Goal: Information Seeking & Learning: Learn about a topic

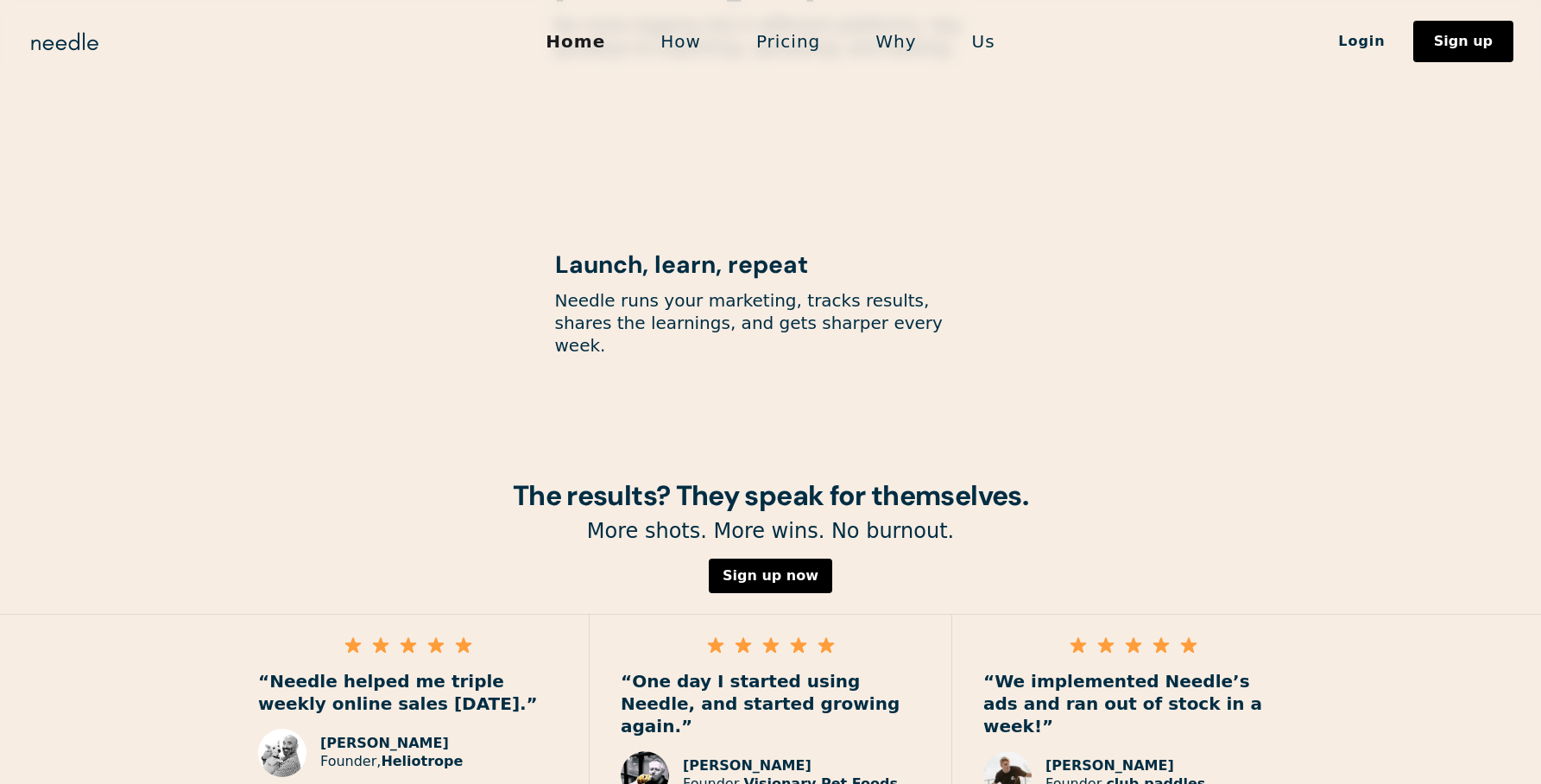
scroll to position [2380, 0]
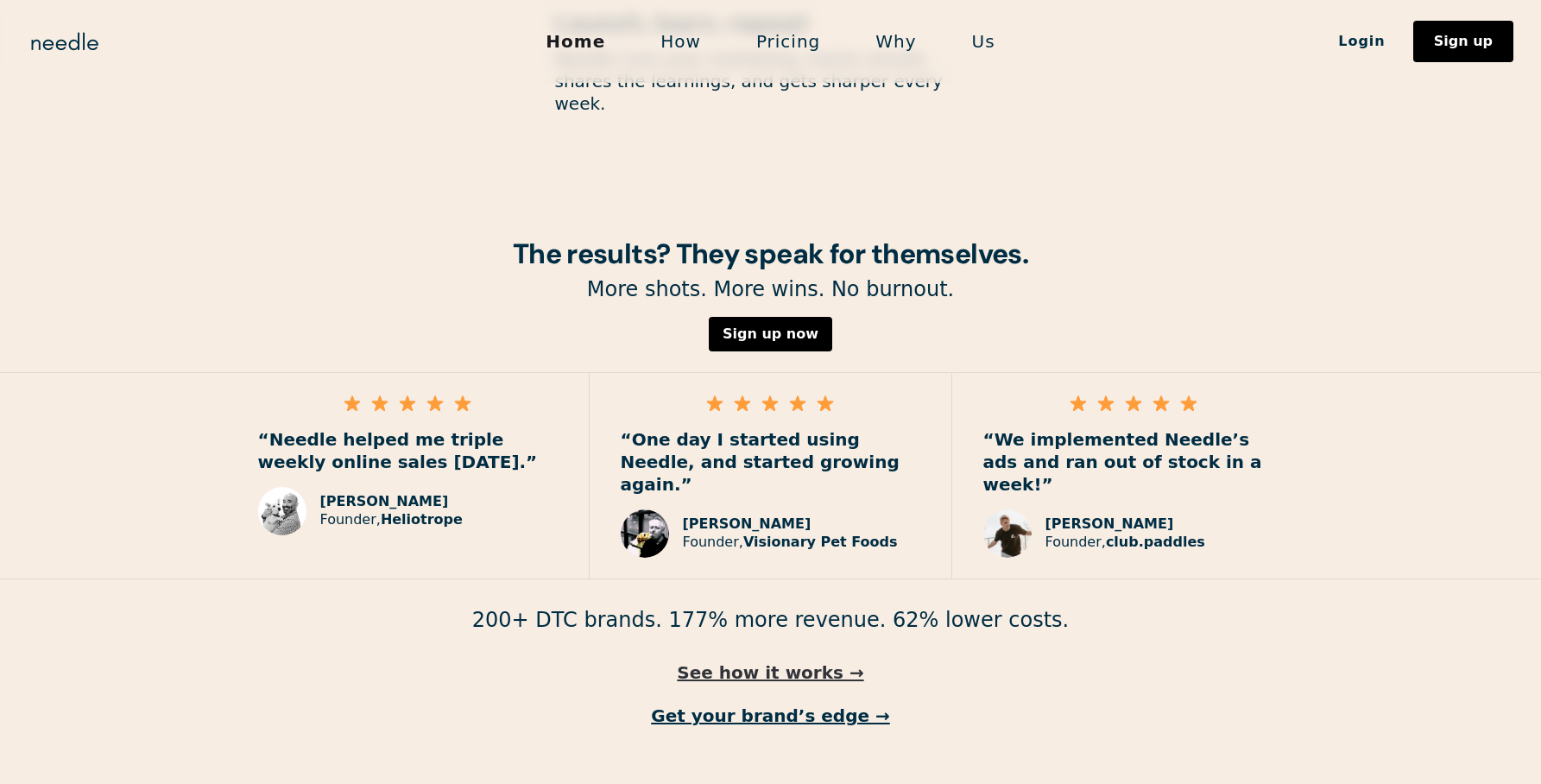
click at [820, 661] on link "See how it works →" at bounding box center [770, 672] width 1541 height 22
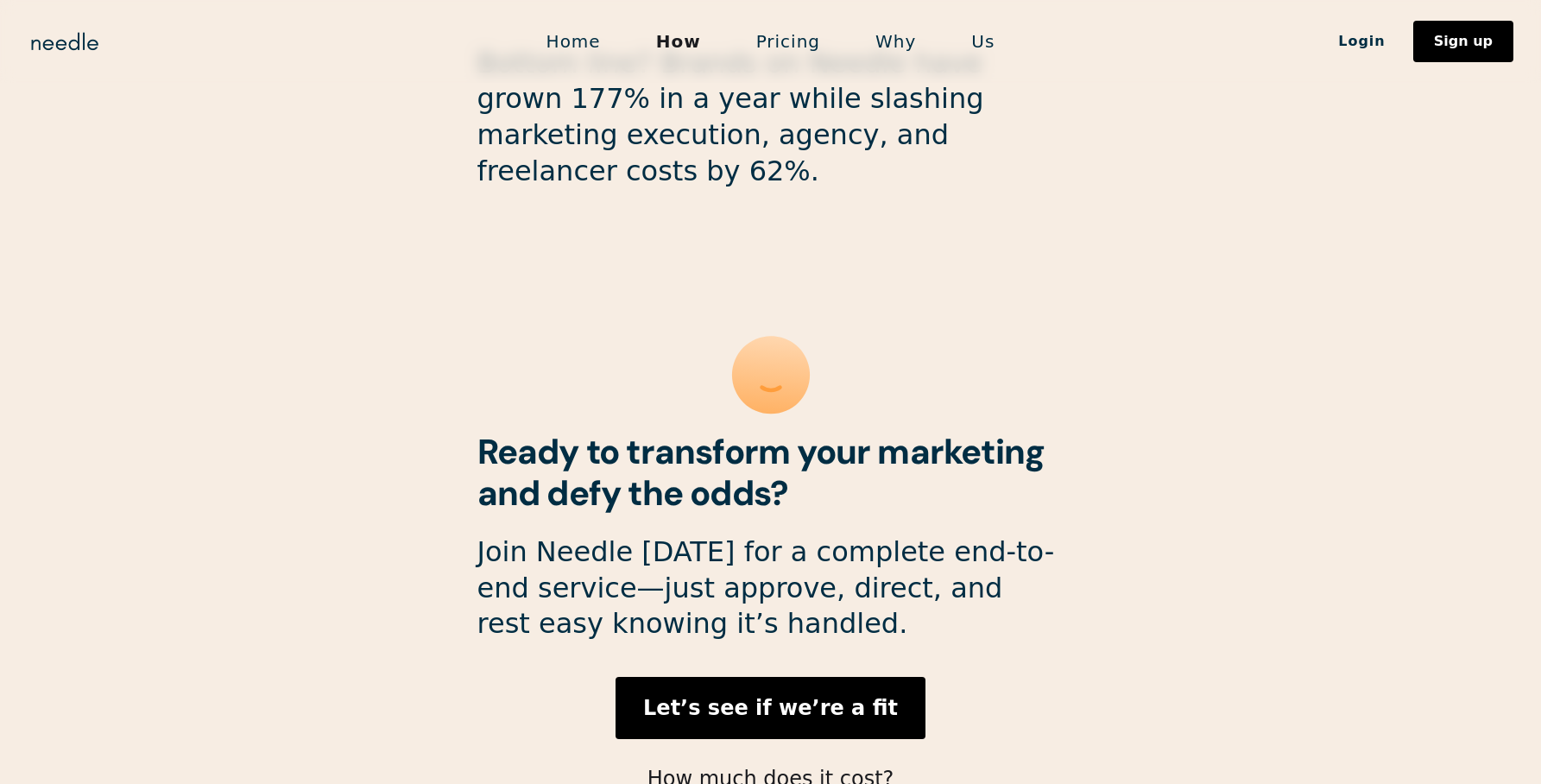
scroll to position [4583, 0]
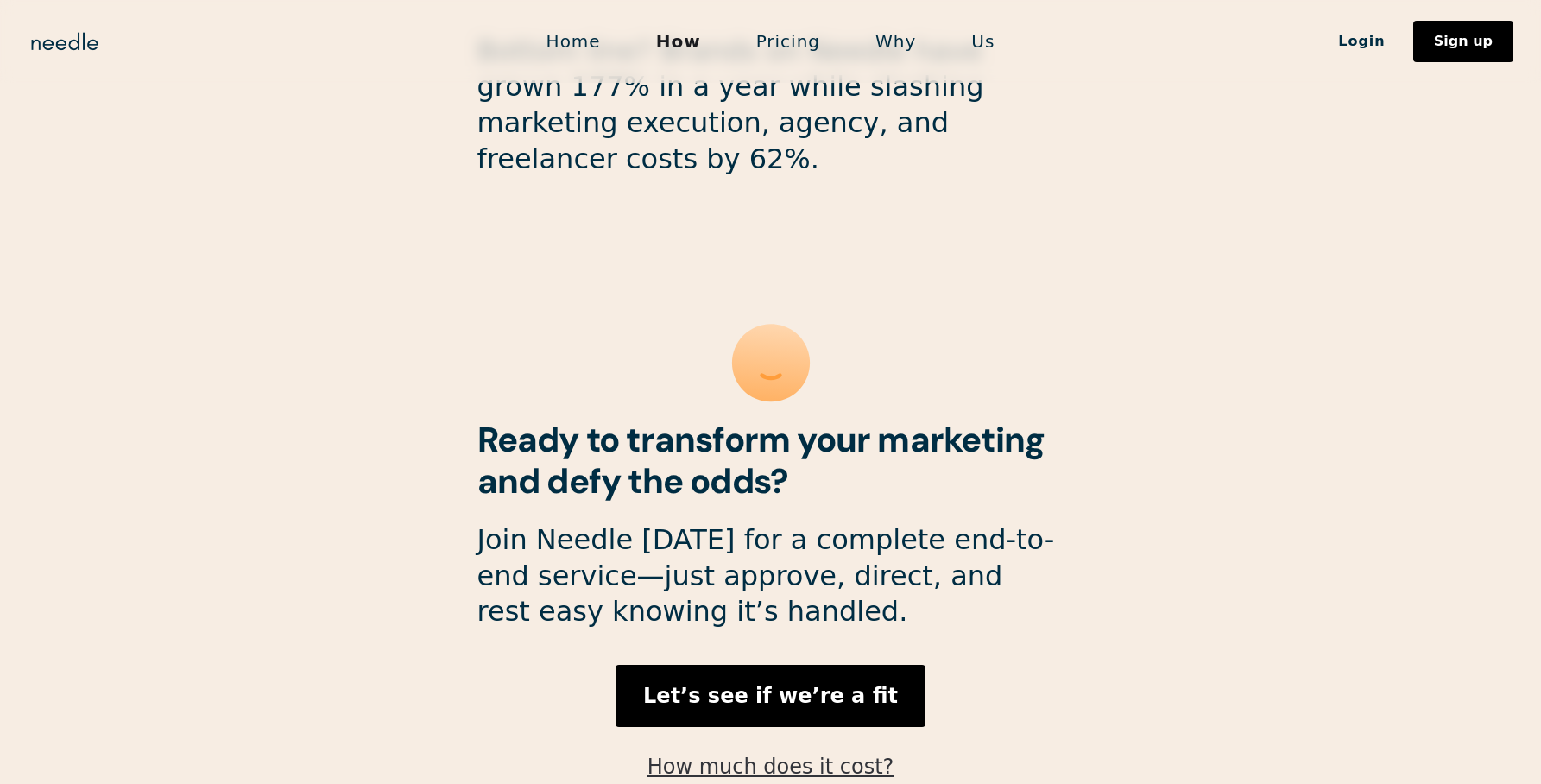
click at [826, 755] on link "How much does it cost?" at bounding box center [770, 767] width 247 height 24
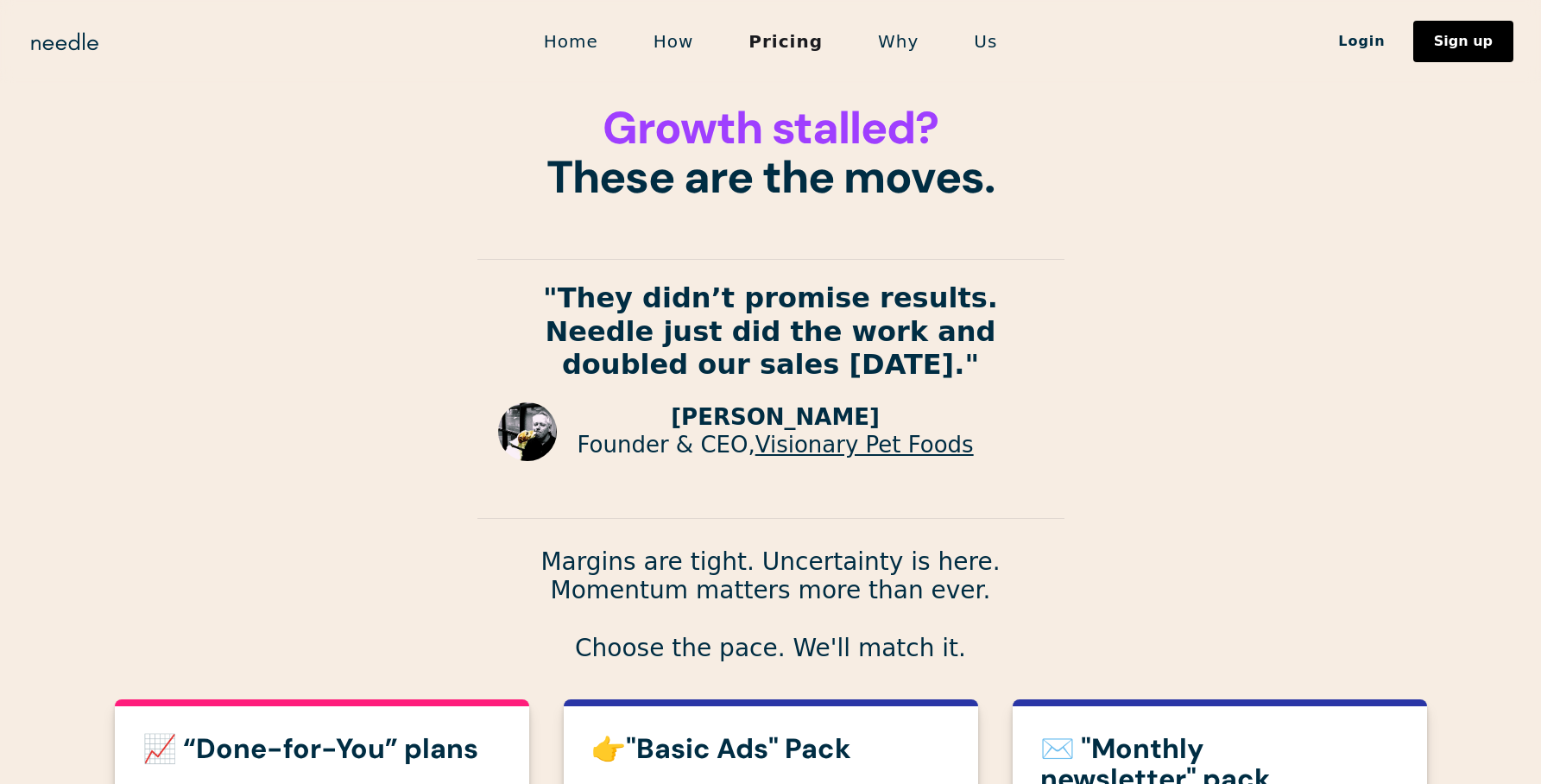
click at [690, 34] on link "How" at bounding box center [673, 41] width 95 height 37
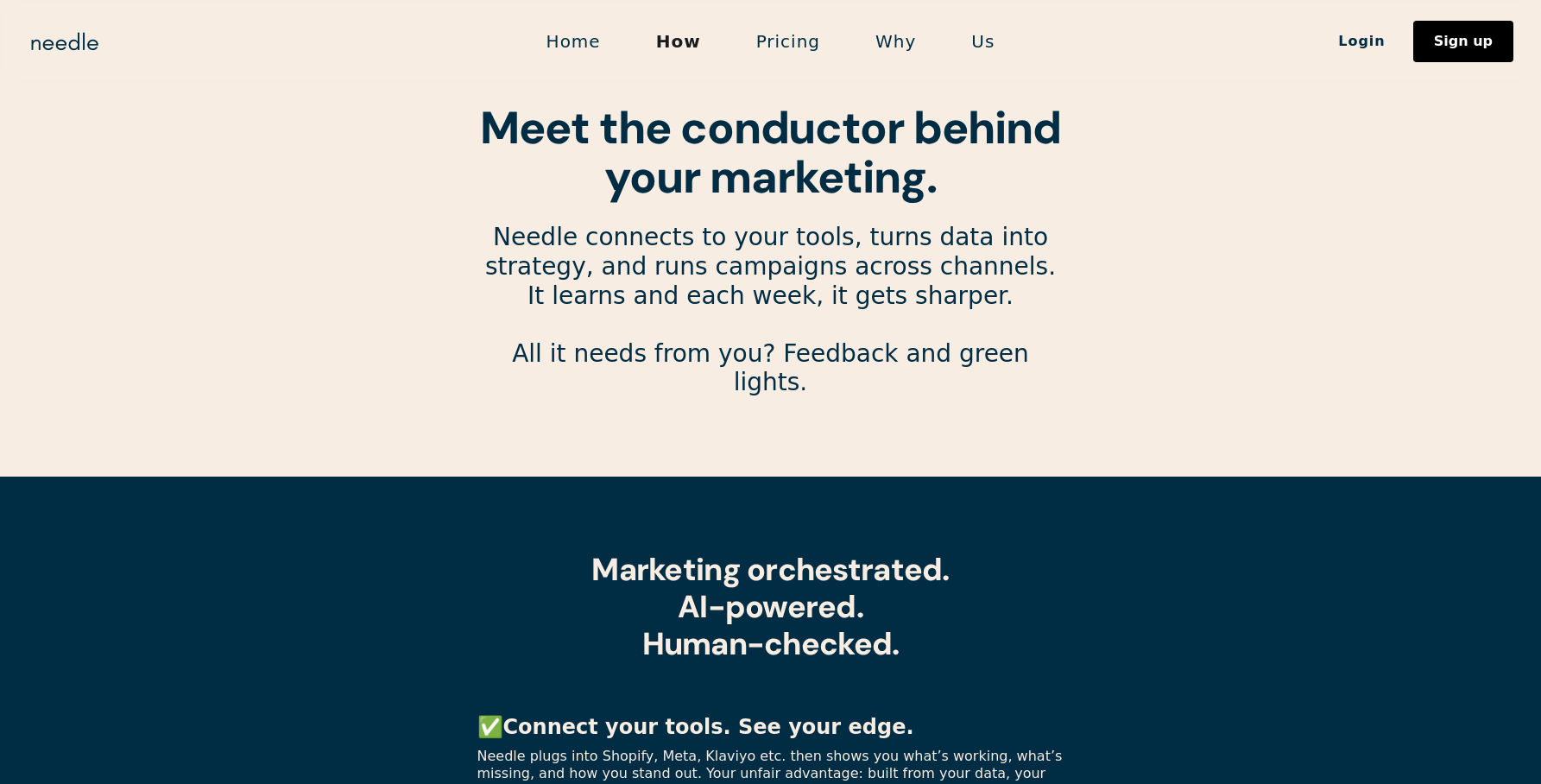
click at [582, 39] on link "Home" at bounding box center [574, 41] width 110 height 37
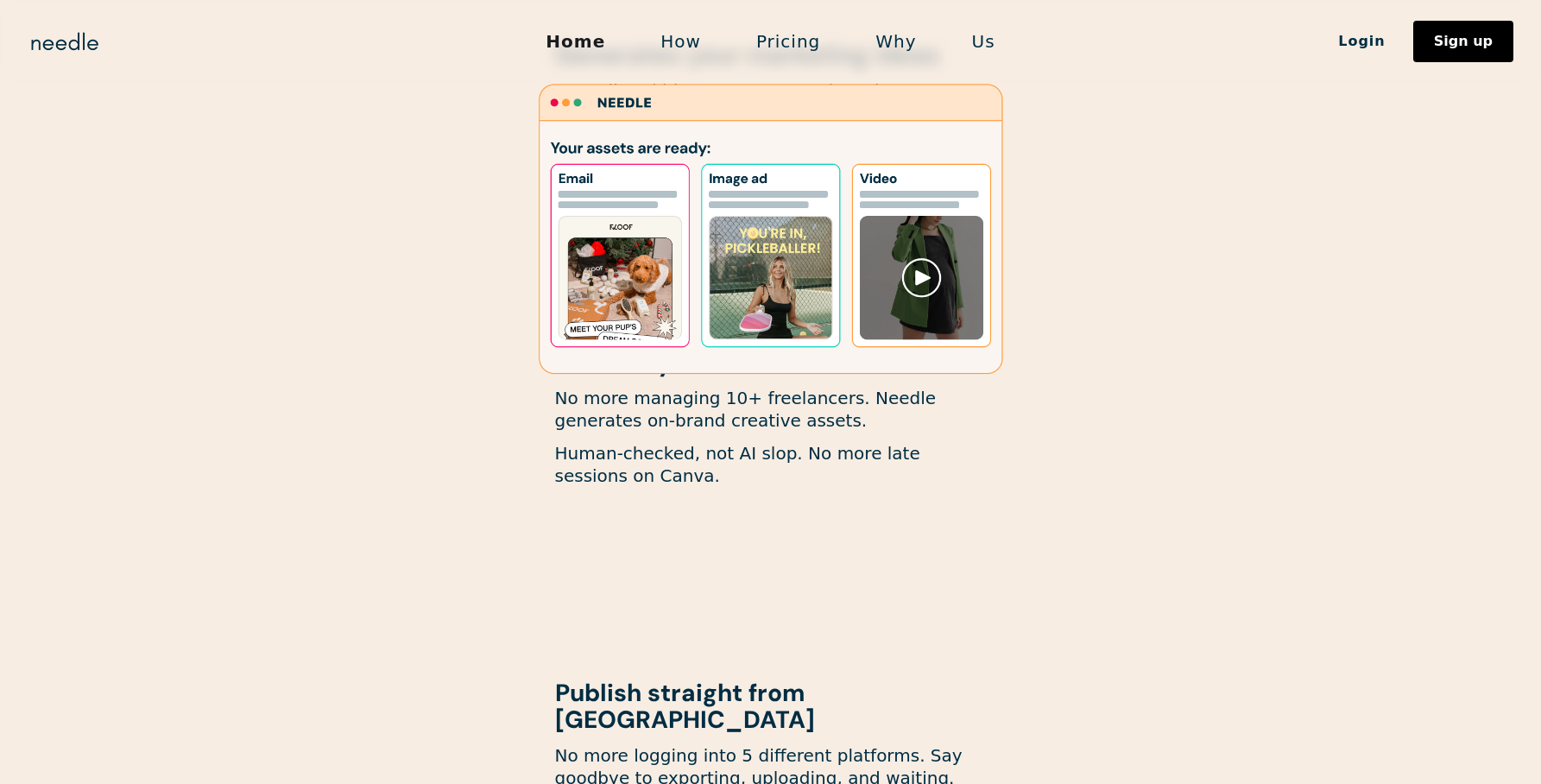
scroll to position [1744, 0]
